Goal: Book appointment/travel/reservation

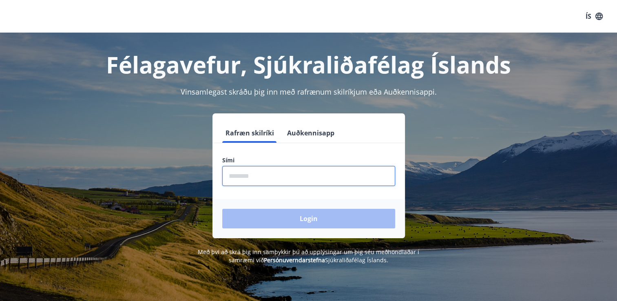
click at [232, 178] on input "phone" at bounding box center [308, 176] width 173 height 20
type input "********"
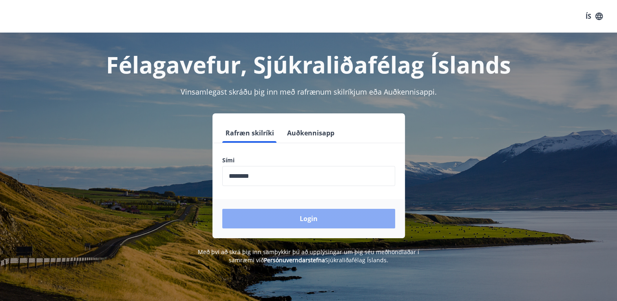
click at [292, 217] on button "Login" at bounding box center [308, 219] width 173 height 20
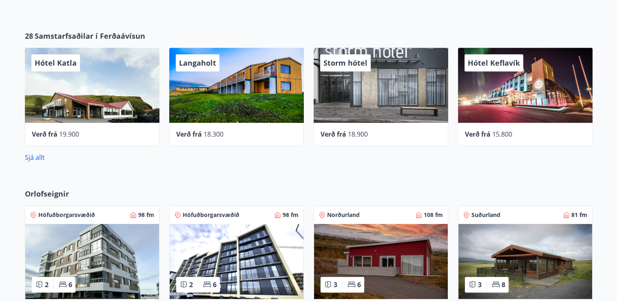
scroll to position [391, 0]
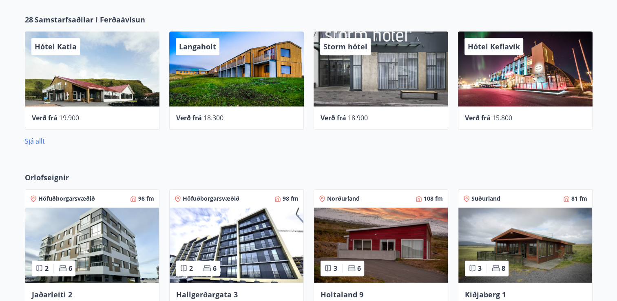
click at [520, 244] on img at bounding box center [525, 245] width 134 height 75
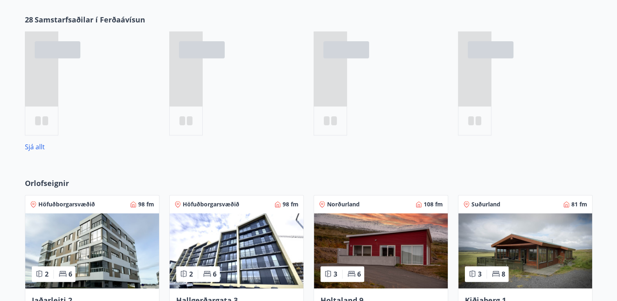
scroll to position [429, 0]
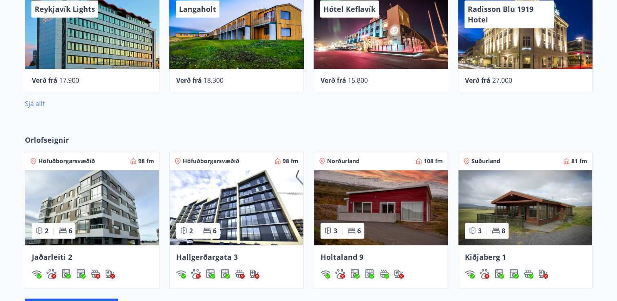
click at [37, 104] on link "Sjá allt" at bounding box center [35, 103] width 20 height 9
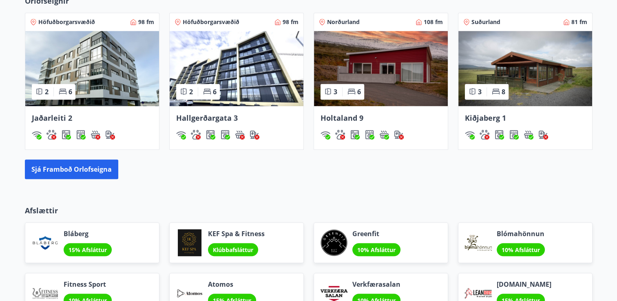
scroll to position [581, 0]
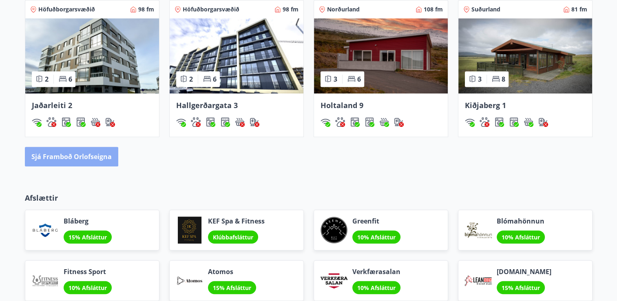
click at [77, 156] on button "Sjá framboð orlofseigna" at bounding box center [71, 157] width 93 height 20
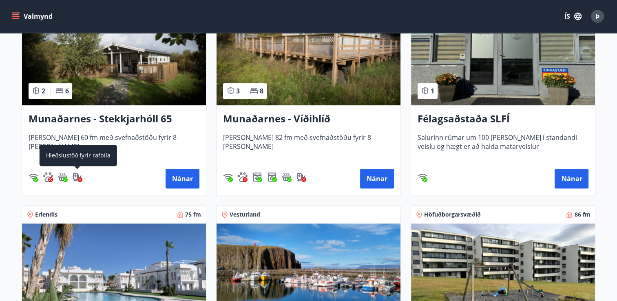
scroll to position [408, 0]
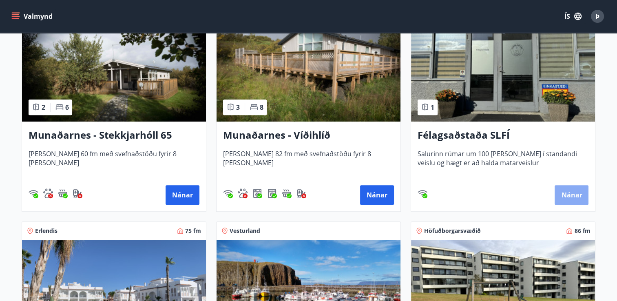
click at [570, 192] on button "Nánar" at bounding box center [572, 195] width 34 height 20
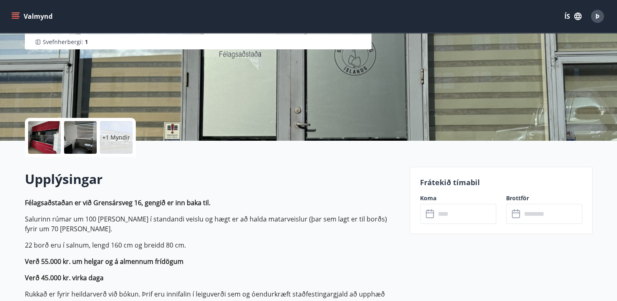
scroll to position [179, 0]
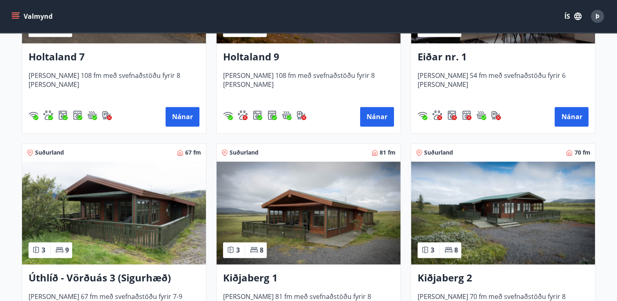
scroll to position [1240, 0]
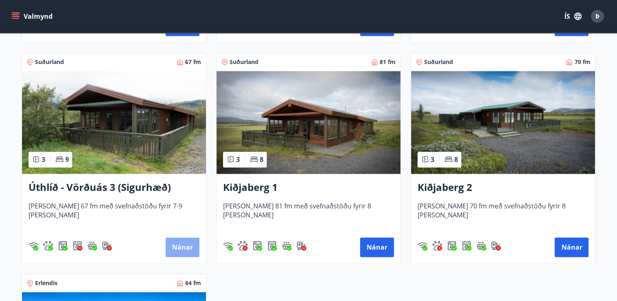
click at [179, 246] on button "Nánar" at bounding box center [183, 247] width 34 height 20
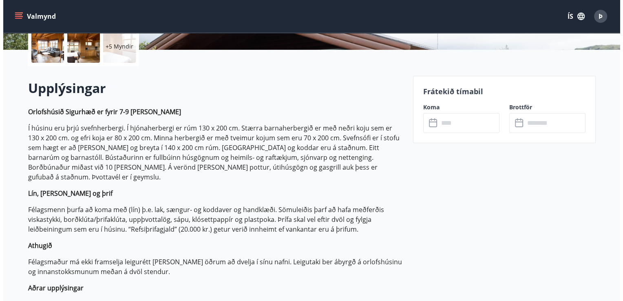
scroll to position [196, 0]
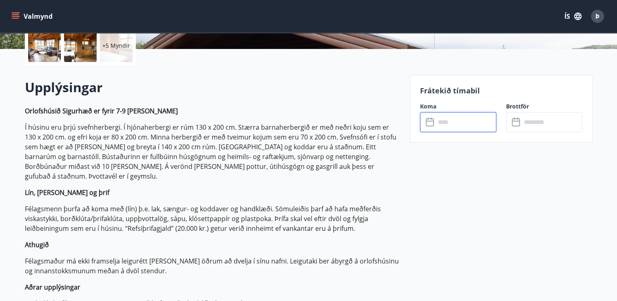
click at [440, 121] on input "text" at bounding box center [466, 122] width 61 height 20
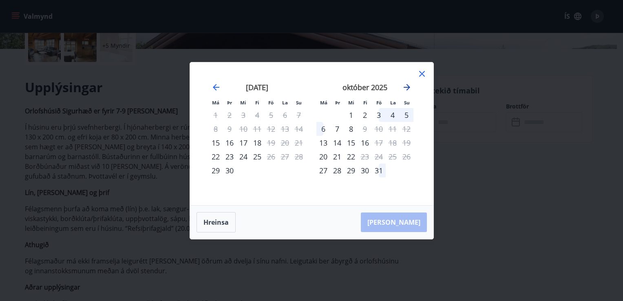
click at [406, 88] on icon "Move forward to switch to the next month." at bounding box center [407, 87] width 10 height 10
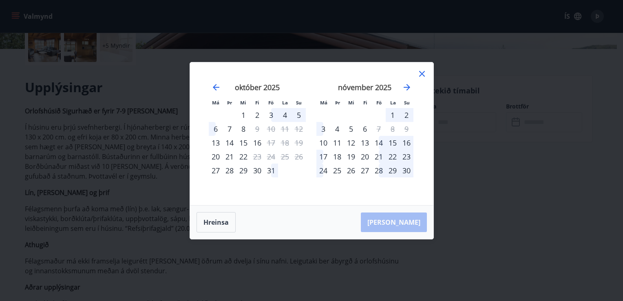
click at [388, 115] on div "1" at bounding box center [393, 115] width 14 height 14
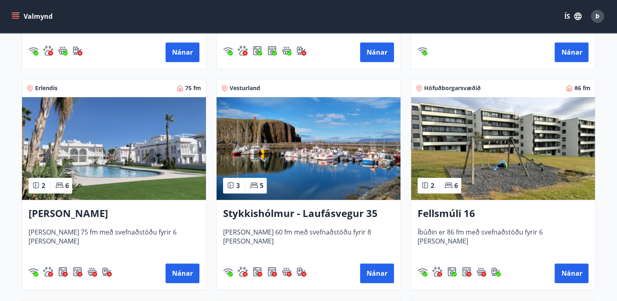
scroll to position [552, 0]
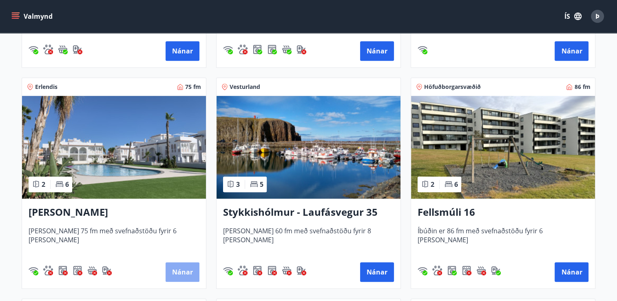
click at [179, 272] on button "Nánar" at bounding box center [183, 272] width 34 height 20
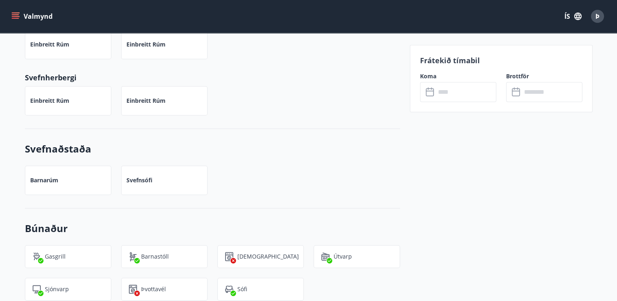
scroll to position [453, 0]
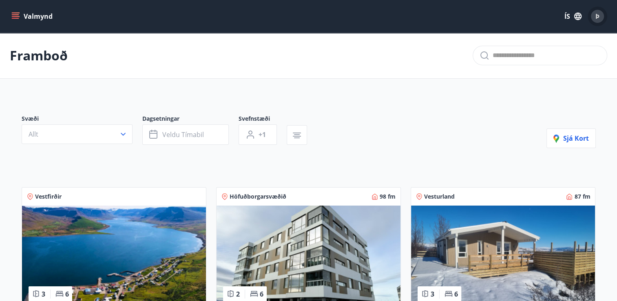
click at [597, 15] on span "Þ" at bounding box center [597, 16] width 4 height 9
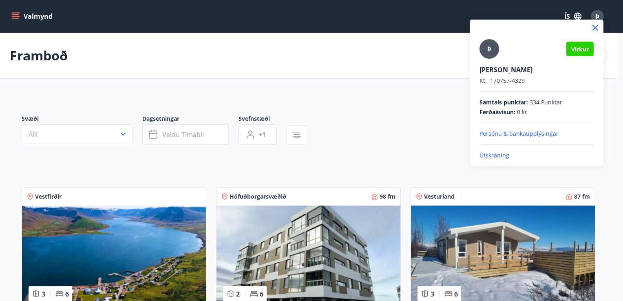
click at [488, 153] on p "Útskráning" at bounding box center [537, 155] width 114 height 8
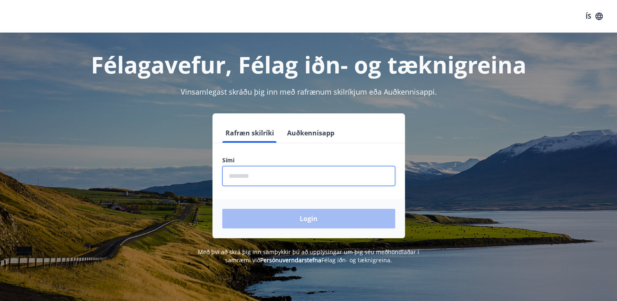
click at [235, 175] on input "phone" at bounding box center [308, 176] width 173 height 20
type input "********"
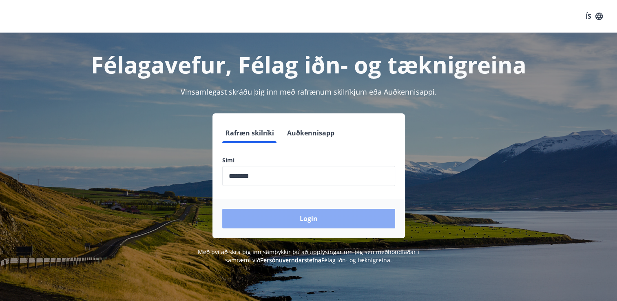
click at [277, 219] on button "Login" at bounding box center [308, 219] width 173 height 20
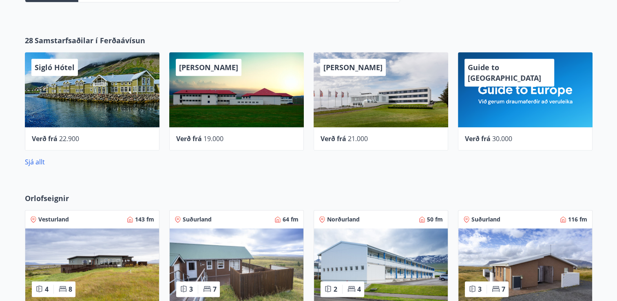
scroll to position [359, 0]
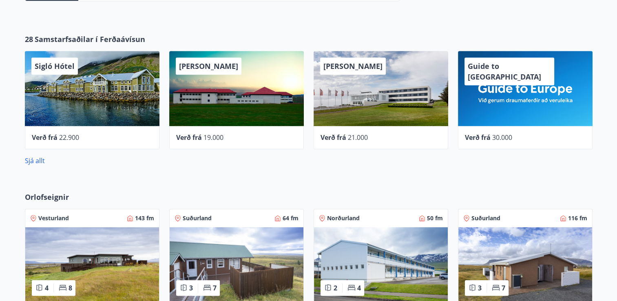
click at [36, 196] on span "Orlofseignir" at bounding box center [47, 197] width 44 height 11
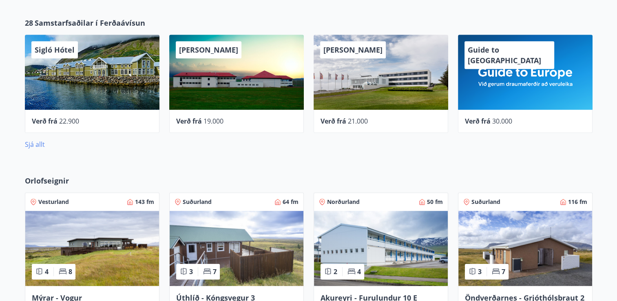
scroll to position [440, 0]
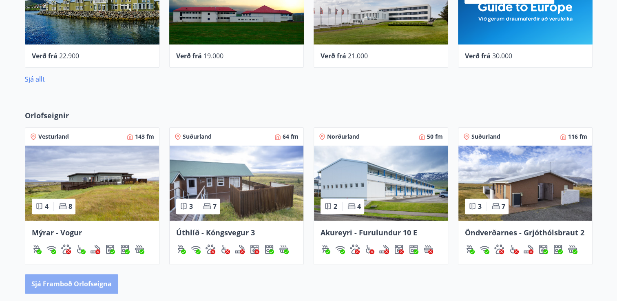
click at [46, 279] on button "Sjá framboð orlofseigna" at bounding box center [71, 284] width 93 height 20
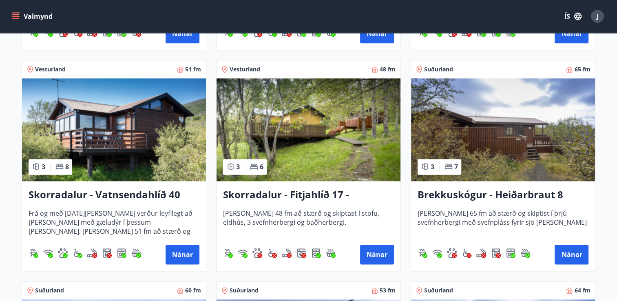
scroll to position [1060, 0]
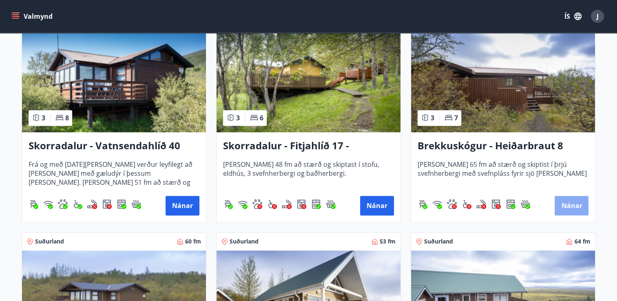
click at [569, 203] on button "Nánar" at bounding box center [572, 206] width 34 height 20
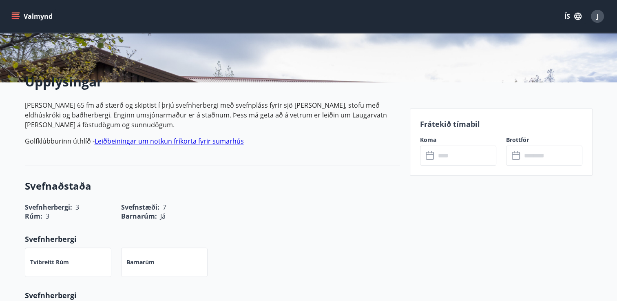
scroll to position [163, 0]
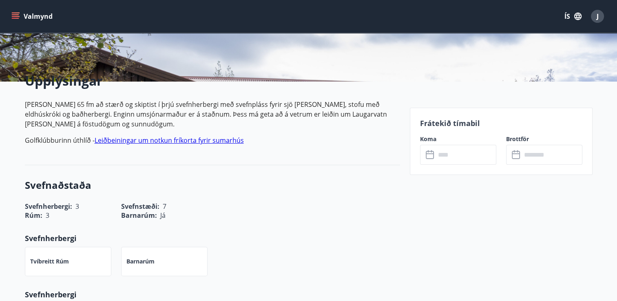
click at [433, 153] on icon at bounding box center [430, 153] width 8 height 1
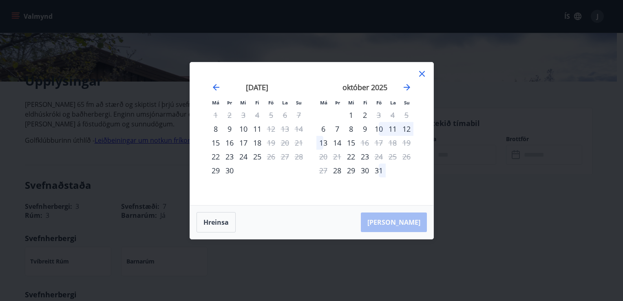
click at [421, 73] on icon at bounding box center [422, 74] width 6 height 6
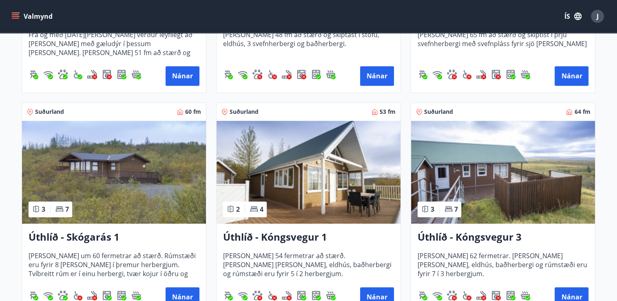
scroll to position [1191, 0]
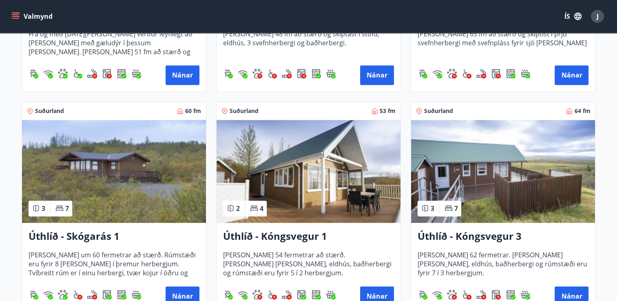
click at [42, 175] on img at bounding box center [114, 171] width 184 height 103
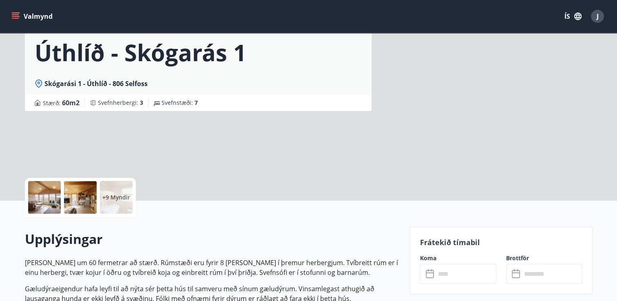
scroll to position [114, 0]
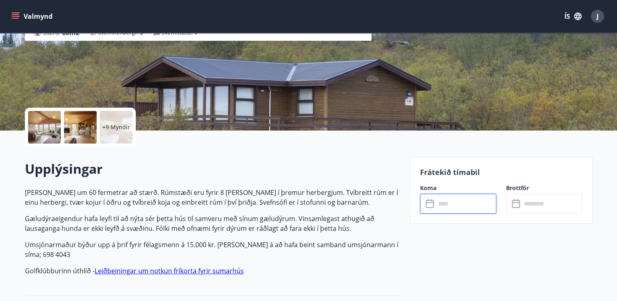
click at [440, 199] on input "text" at bounding box center [466, 204] width 61 height 20
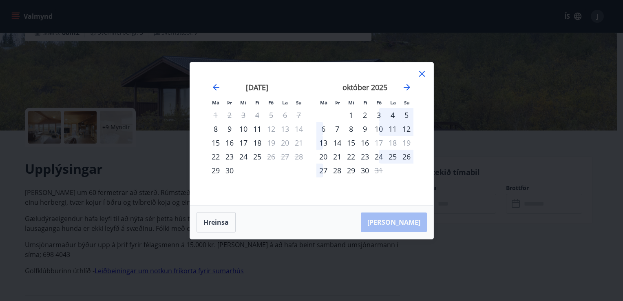
click at [390, 157] on div "25" at bounding box center [393, 157] width 14 height 14
click at [394, 175] on td "Calendar" at bounding box center [393, 171] width 14 height 14
click at [422, 74] on icon at bounding box center [422, 74] width 6 height 6
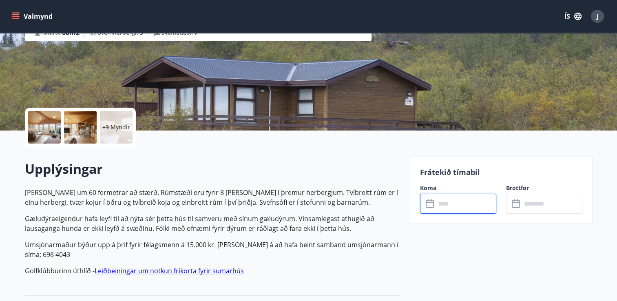
click at [436, 206] on input "text" at bounding box center [466, 204] width 61 height 20
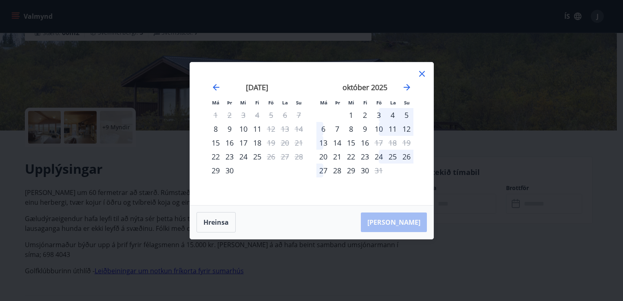
click at [389, 156] on div "25" at bounding box center [393, 157] width 14 height 14
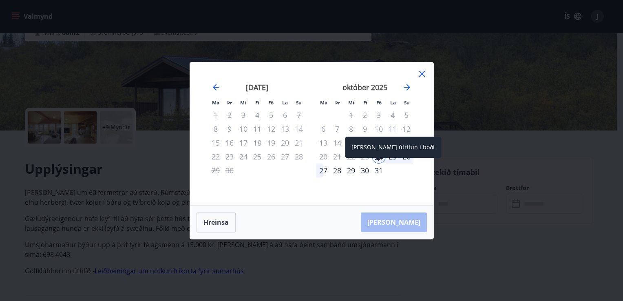
click at [376, 170] on div "31" at bounding box center [379, 171] width 14 height 14
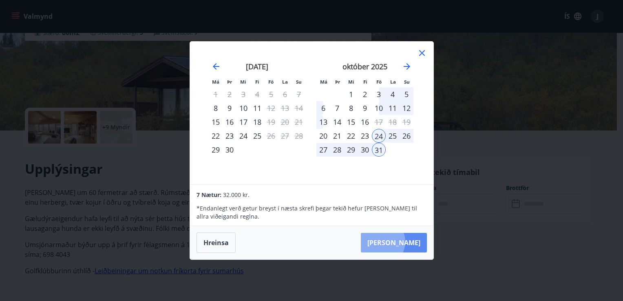
click at [407, 242] on button "Taka Frá" at bounding box center [394, 243] width 66 height 20
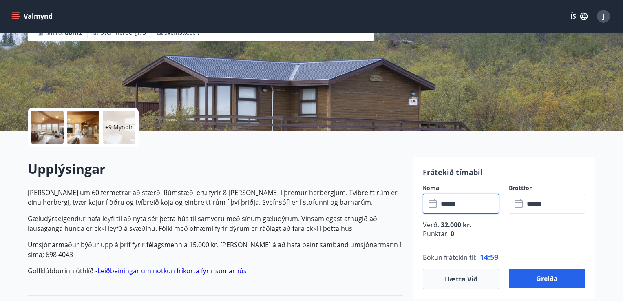
type input "******"
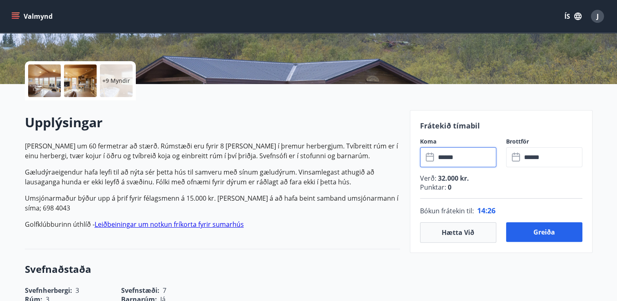
scroll to position [163, 0]
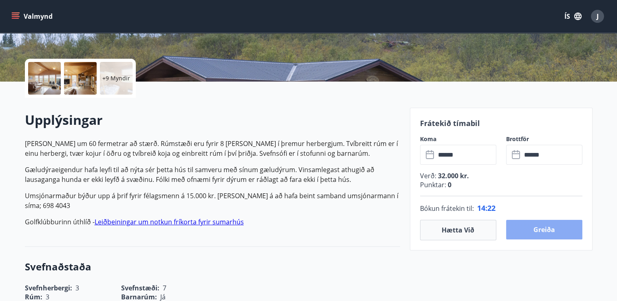
click at [541, 227] on button "Greiða" at bounding box center [544, 230] width 76 height 20
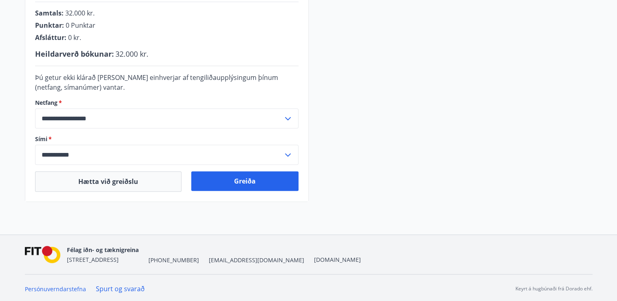
scroll to position [237, 0]
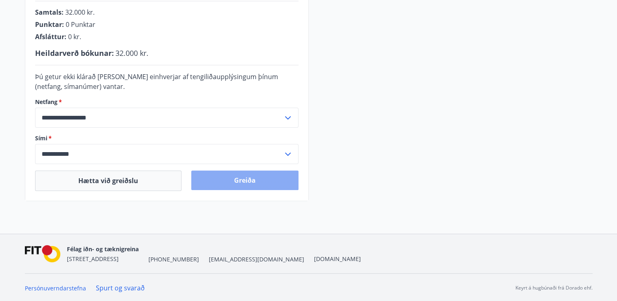
click at [243, 180] on button "Greiða" at bounding box center [244, 180] width 107 height 20
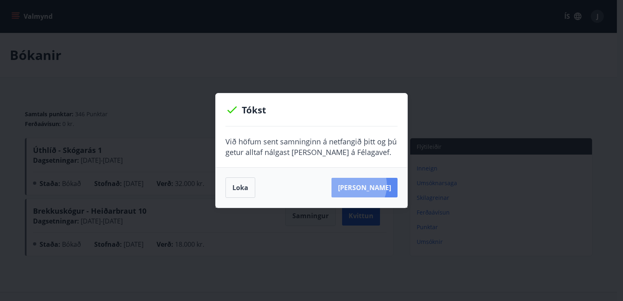
click at [366, 185] on button "[PERSON_NAME]" at bounding box center [365, 188] width 66 height 20
click at [381, 74] on div "Tókst Við höfum sent samninginn á netfangið þitt og þú getur alltaf nálgast [PE…" at bounding box center [311, 150] width 623 height 301
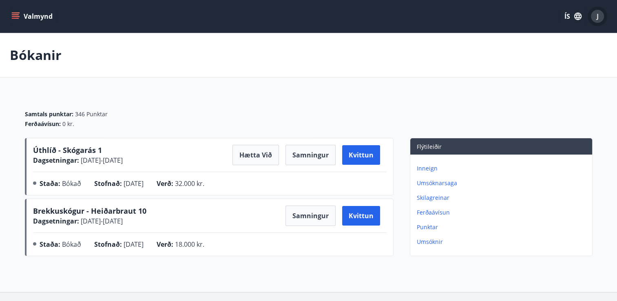
click at [599, 19] on div "J" at bounding box center [597, 16] width 13 height 13
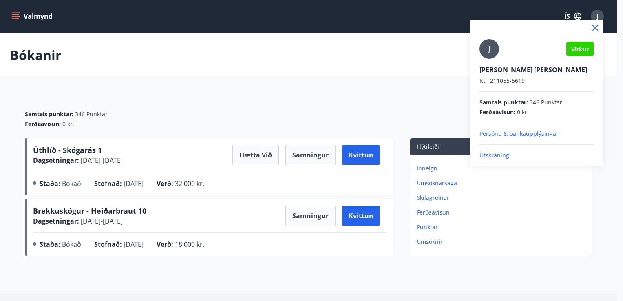
click at [496, 156] on p "Útskráning" at bounding box center [537, 155] width 114 height 8
